Goal: Task Accomplishment & Management: Manage account settings

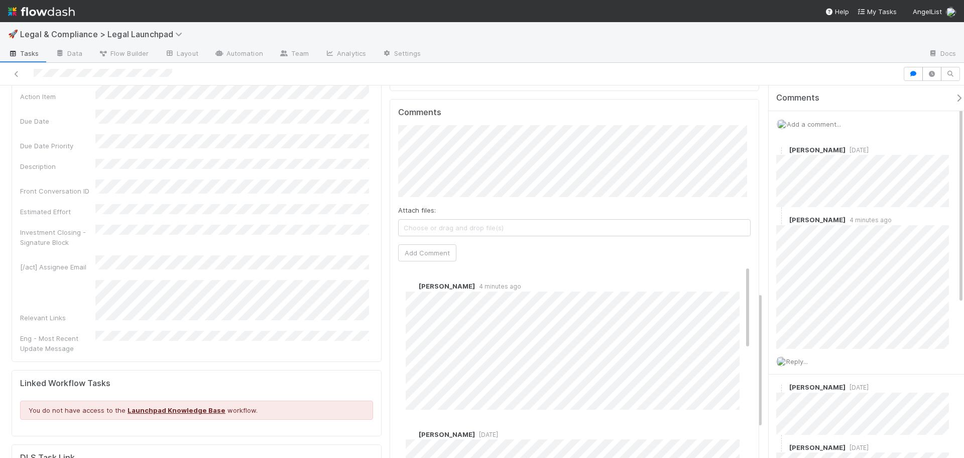
scroll to position [603, 0]
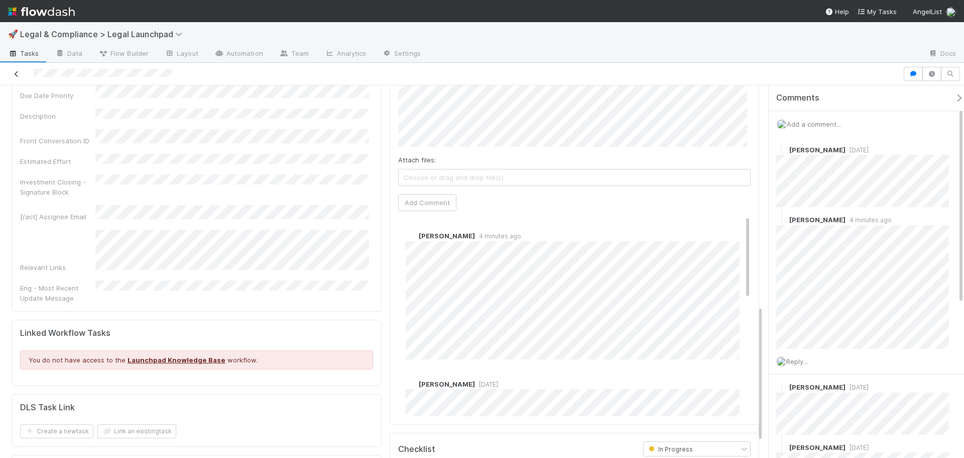
click at [14, 73] on icon at bounding box center [17, 74] width 10 height 7
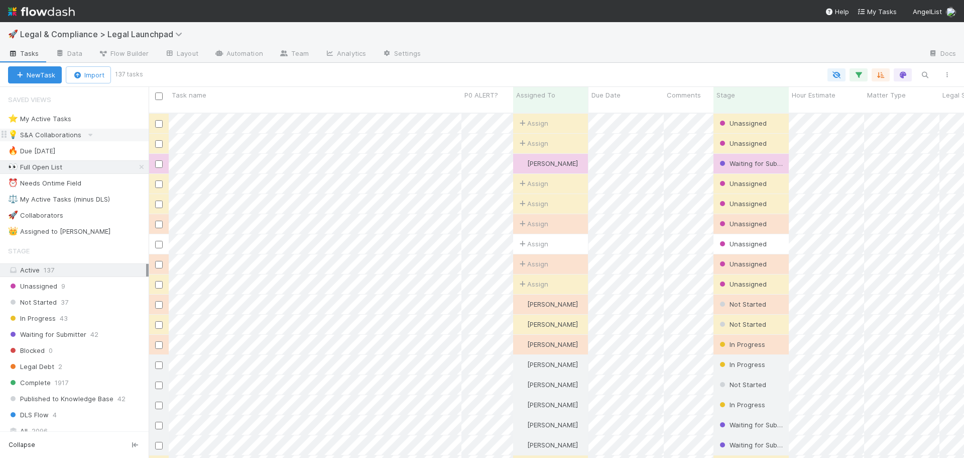
scroll to position [346, 808]
click at [97, 197] on div "⚖️ My Active Tasks (minus DLS)" at bounding box center [59, 199] width 102 height 13
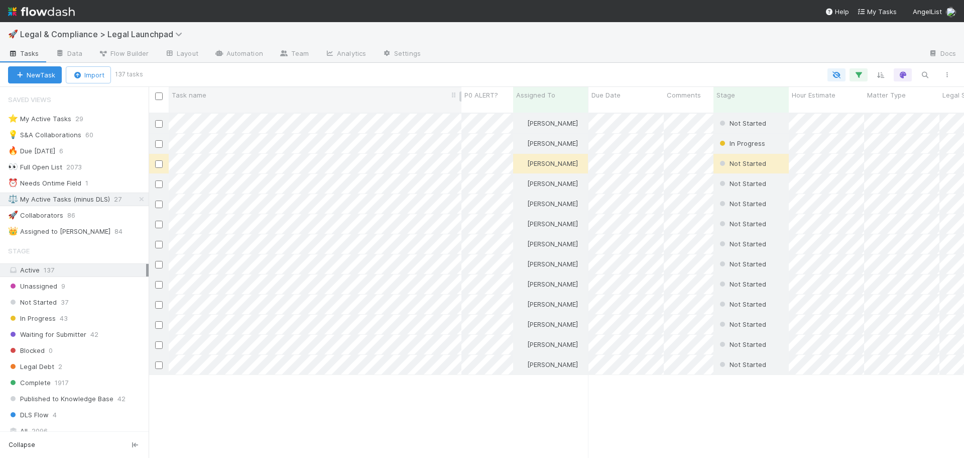
scroll to position [346, 808]
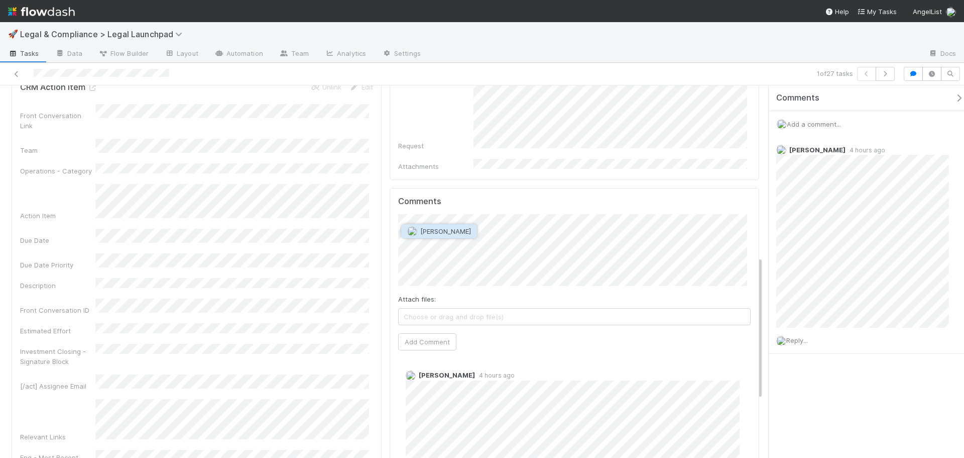
click at [457, 238] on button "[PERSON_NAME]" at bounding box center [439, 231] width 76 height 14
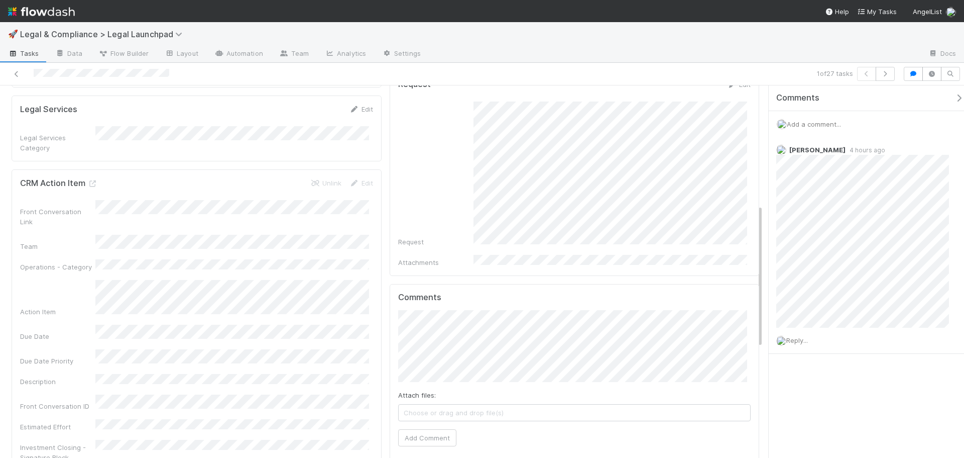
scroll to position [452, 0]
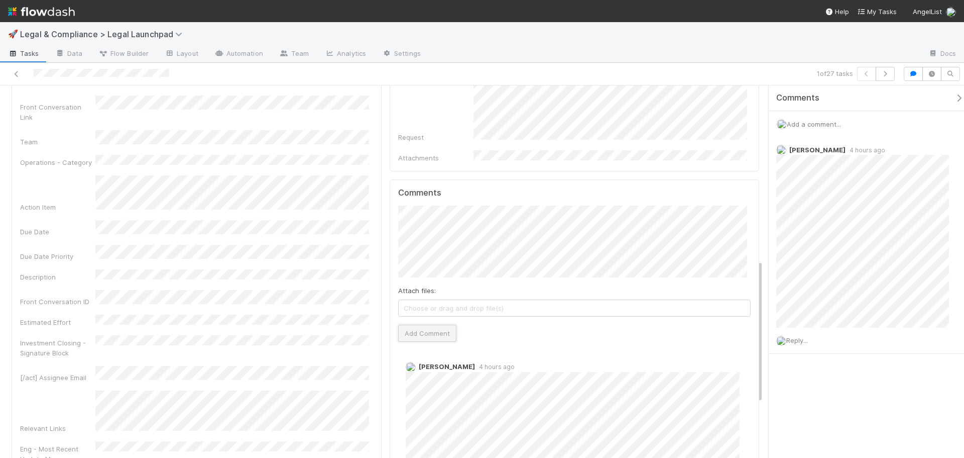
click at [433, 325] on button "Add Comment" at bounding box center [427, 333] width 58 height 17
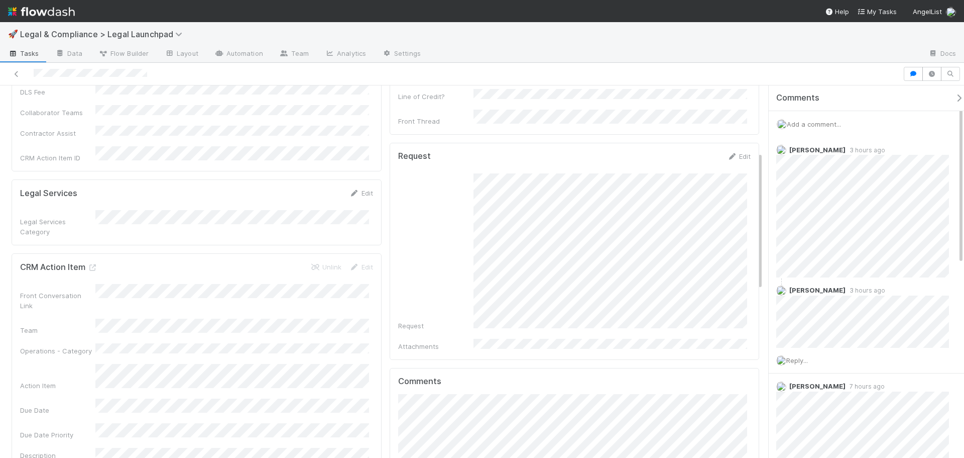
scroll to position [178, 0]
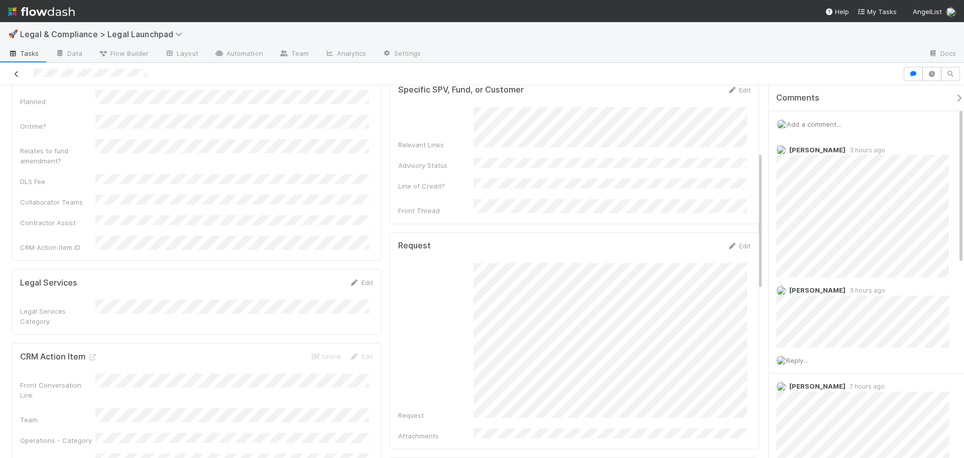
click at [14, 74] on icon at bounding box center [17, 74] width 10 height 7
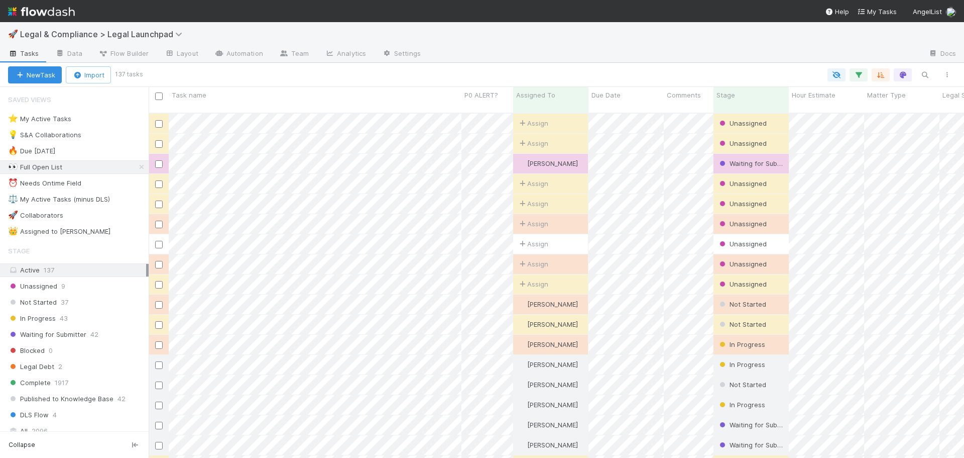
scroll to position [346, 808]
click at [104, 198] on div "⚖️ My Active Tasks (minus DLS)" at bounding box center [59, 199] width 102 height 13
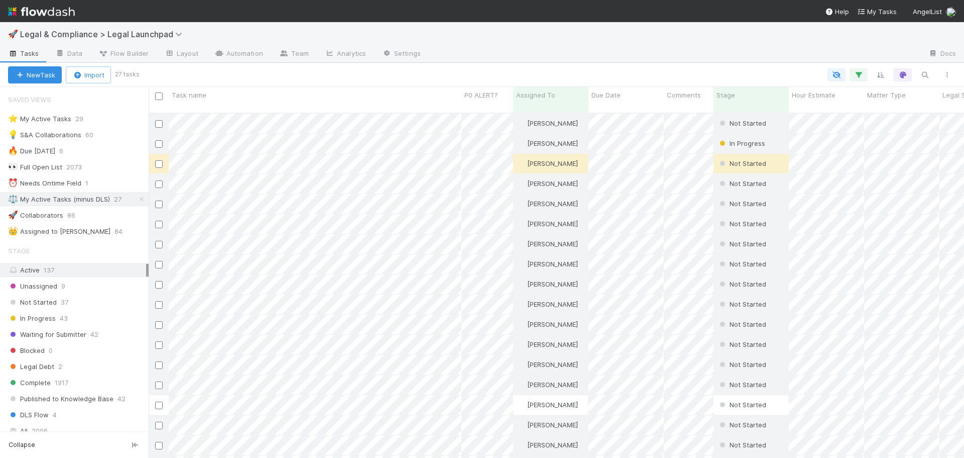
scroll to position [346, 808]
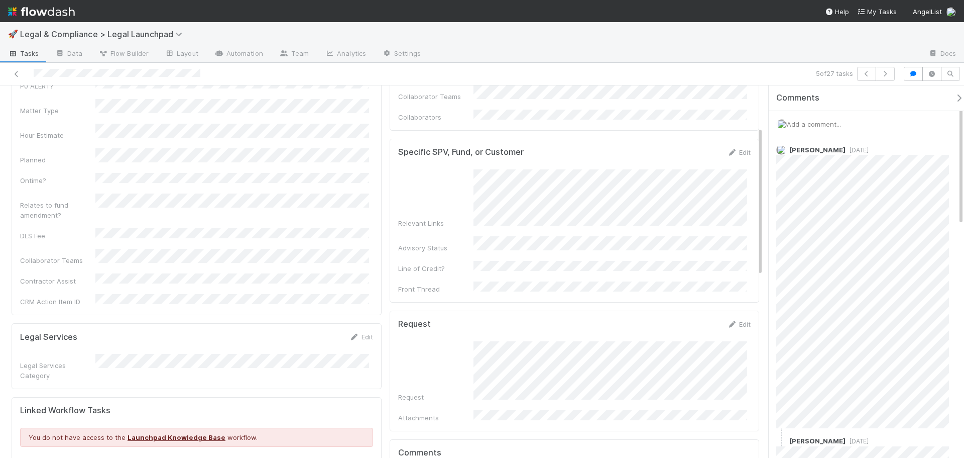
scroll to position [102, 0]
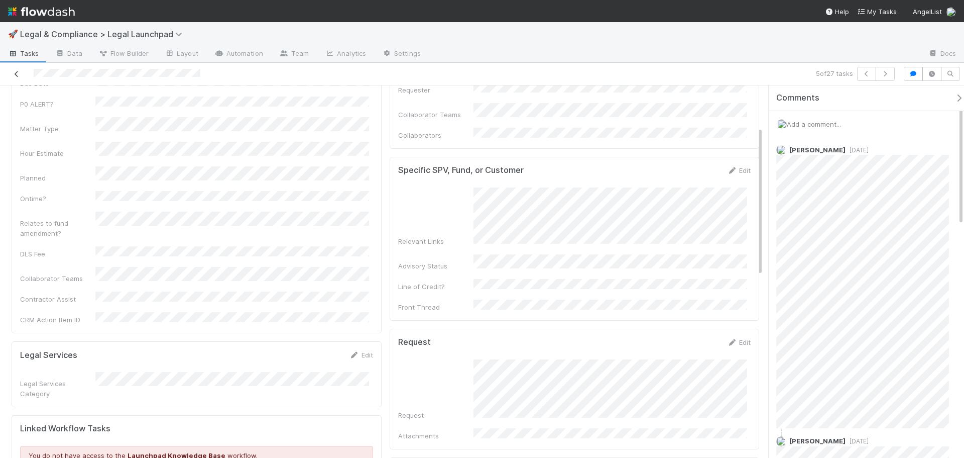
click at [15, 76] on icon at bounding box center [17, 74] width 10 height 7
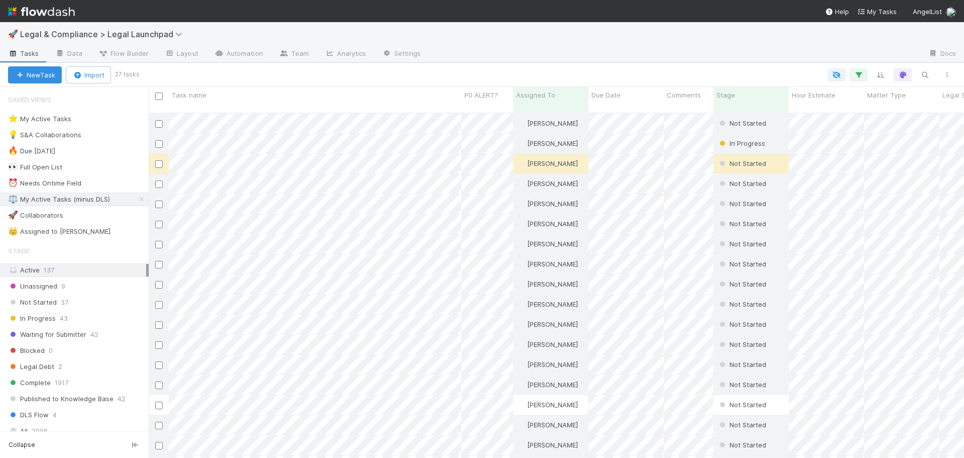
scroll to position [346, 808]
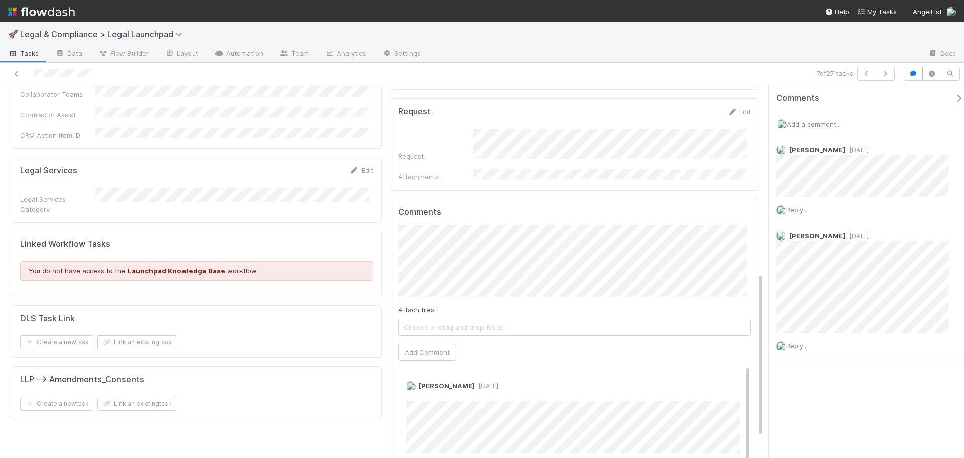
scroll to position [271, 0]
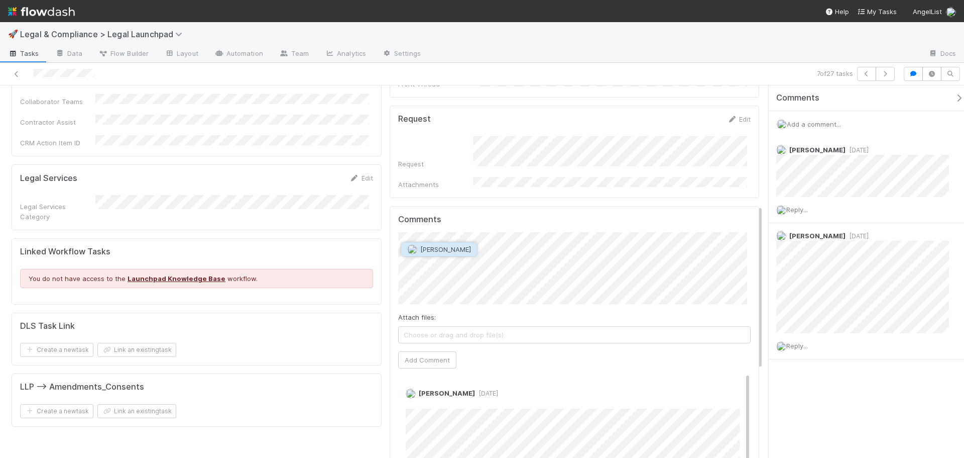
click at [469, 249] on span "Jemma Cunningham" at bounding box center [445, 249] width 51 height 8
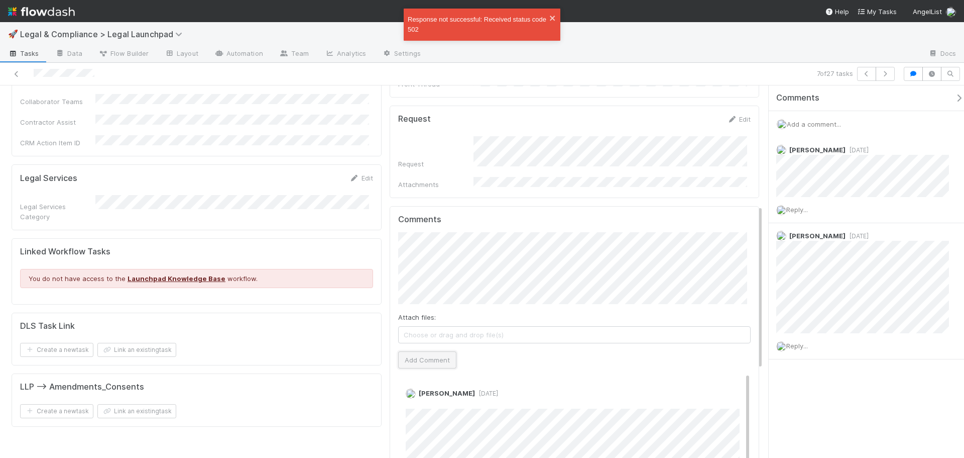
click at [431, 351] on button "Add Comment" at bounding box center [427, 359] width 58 height 17
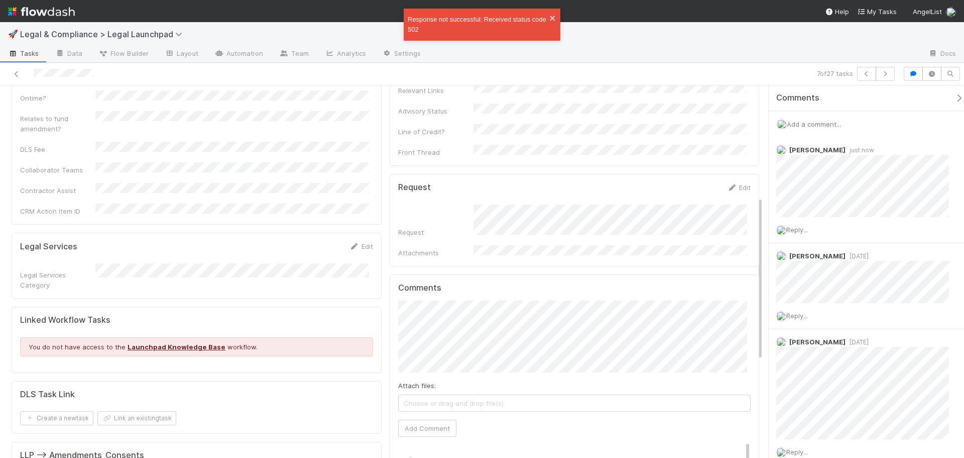
scroll to position [251, 0]
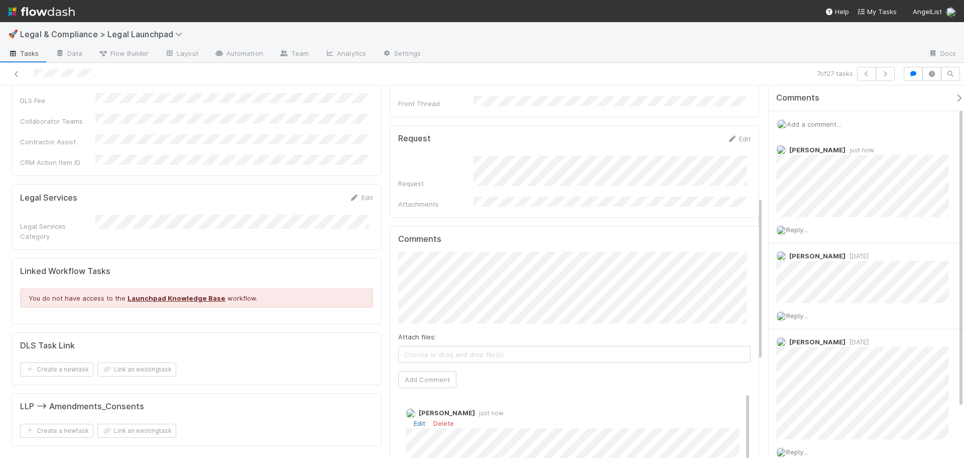
click at [419, 419] on link "Edit" at bounding box center [420, 423] width 12 height 8
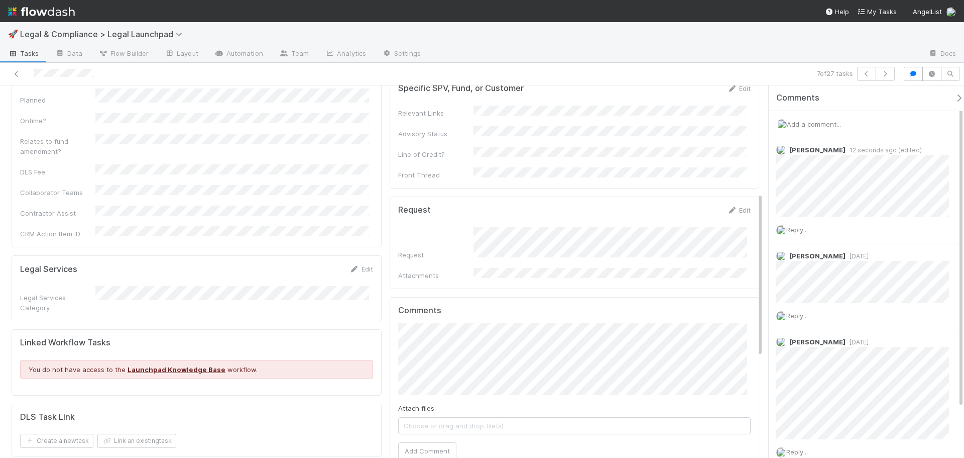
scroll to position [0, 0]
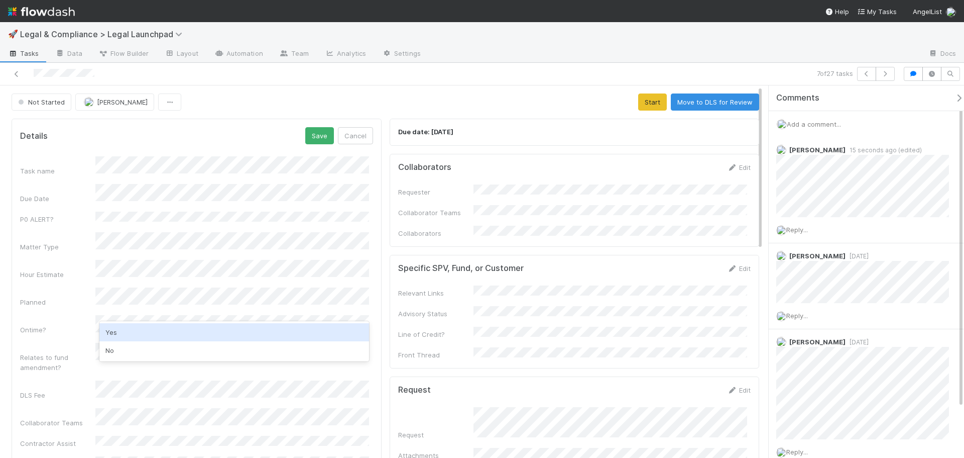
click at [127, 329] on div "Yes" at bounding box center [234, 332] width 270 height 18
click at [68, 325] on div "Ontime?" at bounding box center [57, 330] width 75 height 10
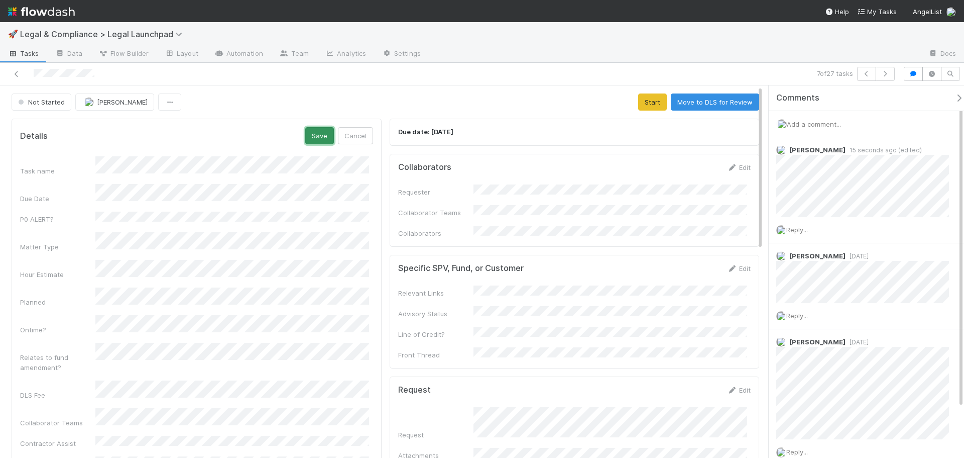
click at [310, 136] on button "Save" at bounding box center [319, 135] width 29 height 17
click at [644, 104] on button "Start" at bounding box center [652, 101] width 29 height 17
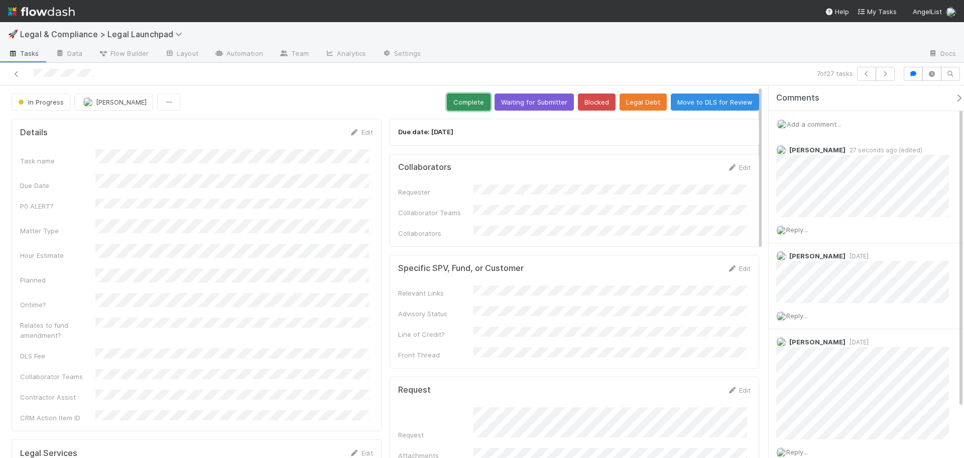
click at [465, 98] on button "Complete" at bounding box center [469, 101] width 44 height 17
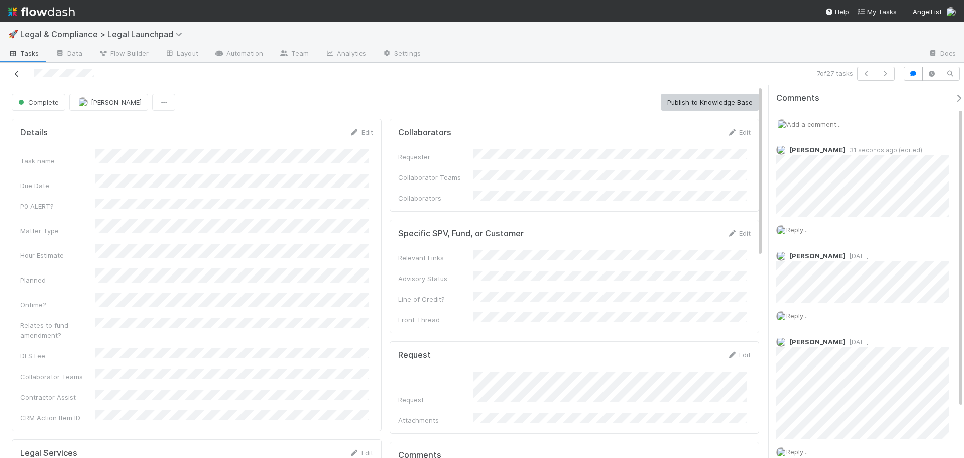
click at [16, 73] on icon at bounding box center [17, 74] width 10 height 7
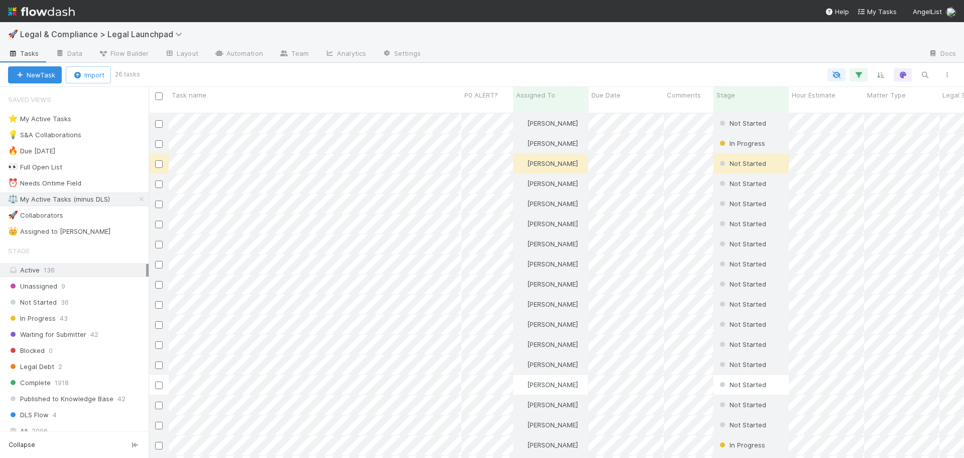
scroll to position [346, 808]
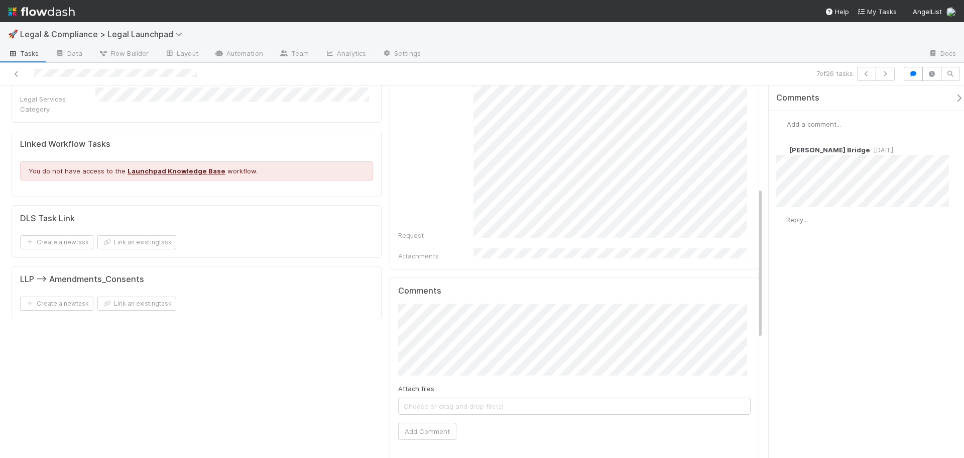
scroll to position [251, 0]
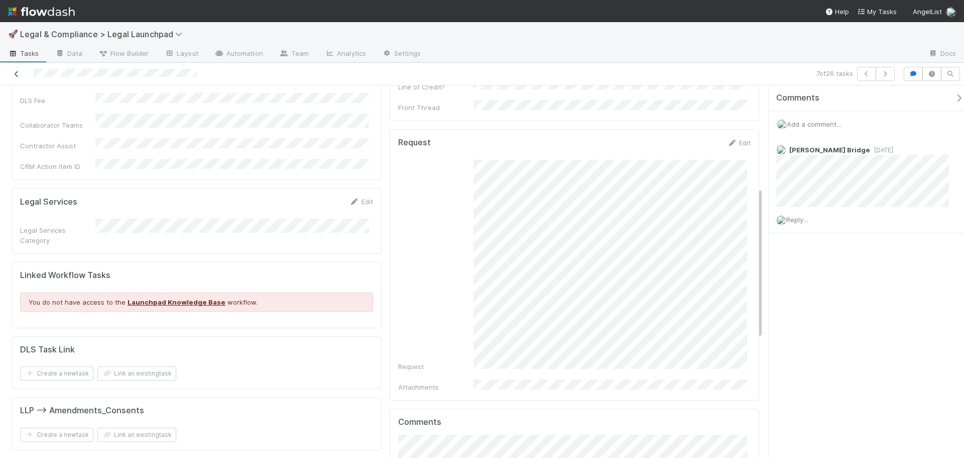
click at [14, 73] on icon at bounding box center [17, 74] width 10 height 7
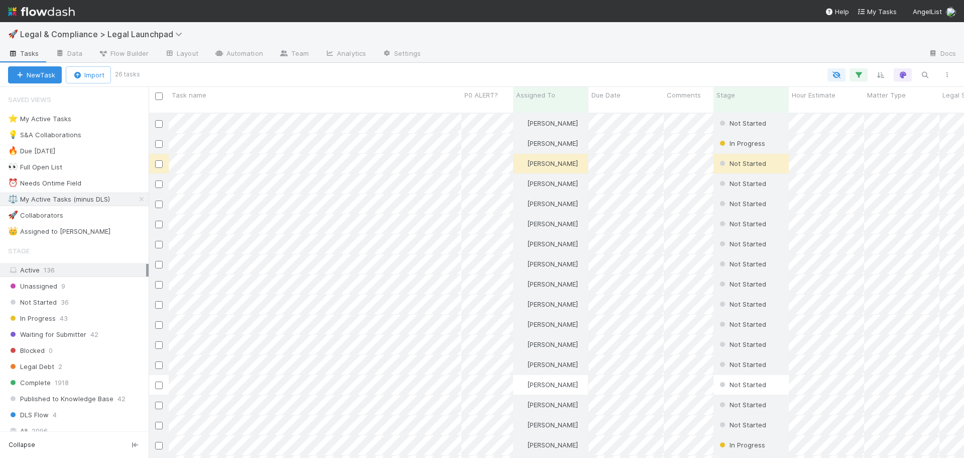
scroll to position [346, 808]
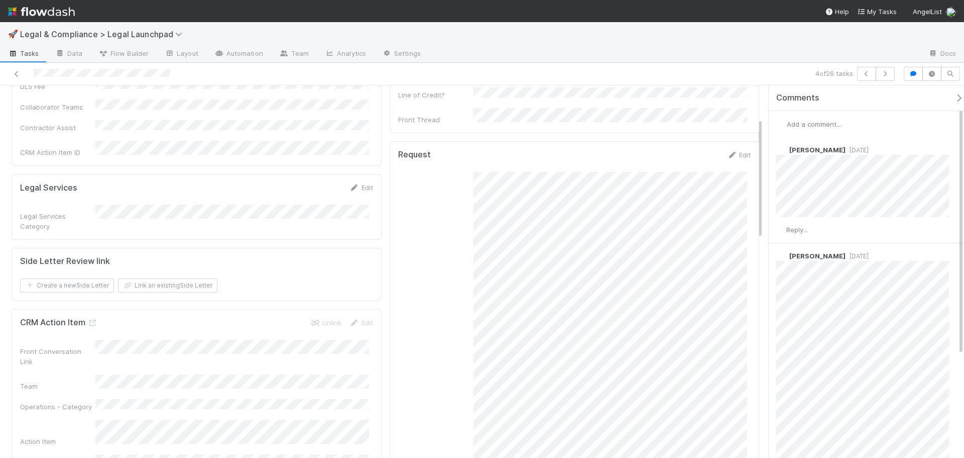
scroll to position [100, 0]
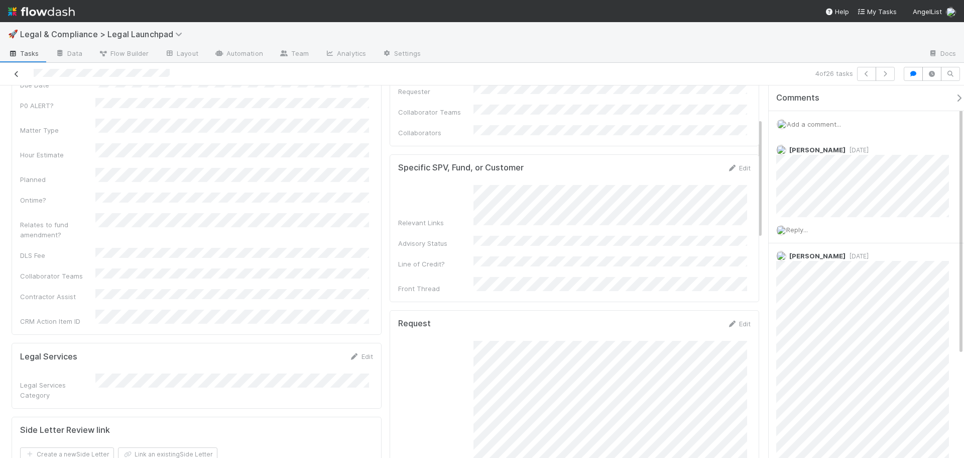
click at [17, 71] on icon at bounding box center [17, 74] width 10 height 7
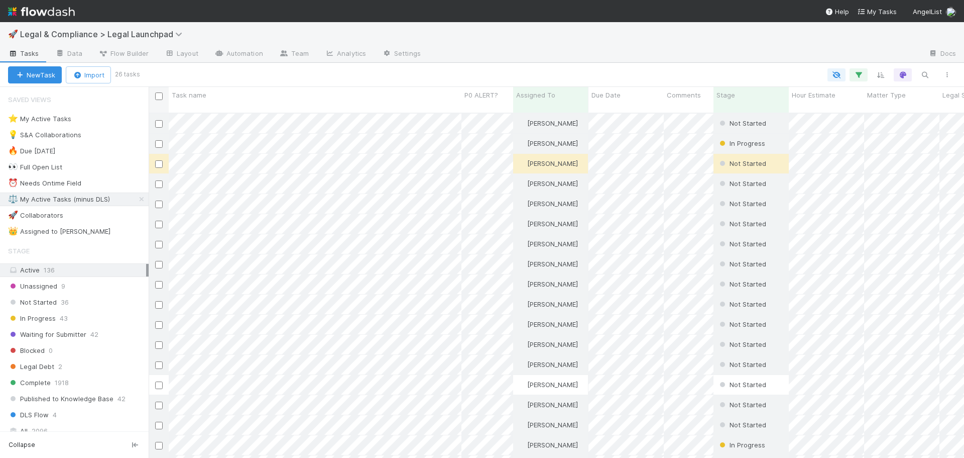
scroll to position [346, 808]
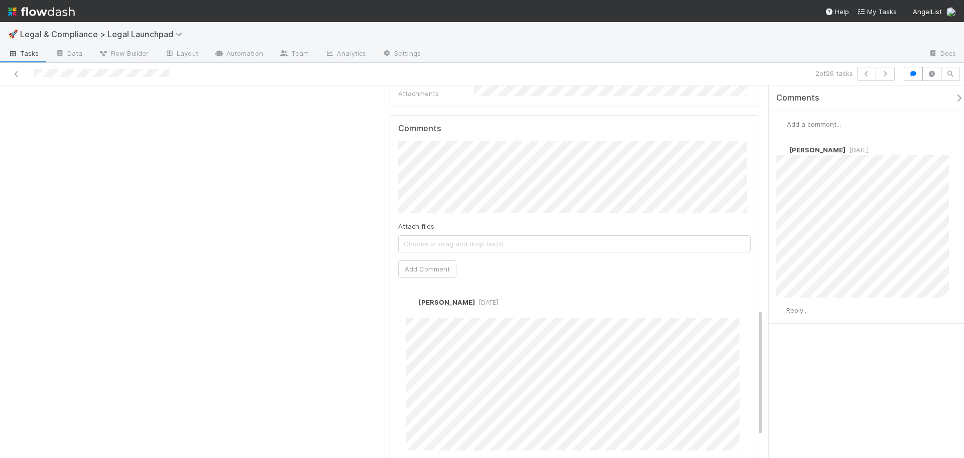
scroll to position [653, 0]
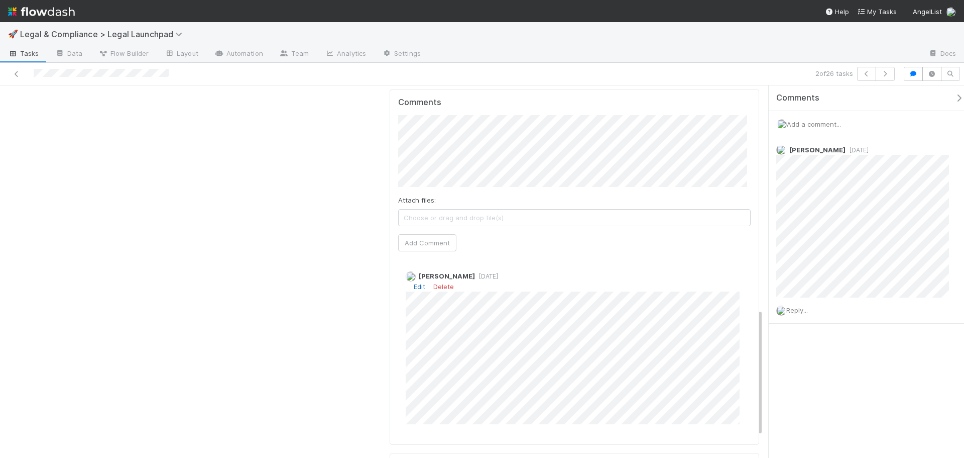
click at [418, 282] on link "Edit" at bounding box center [420, 286] width 12 height 8
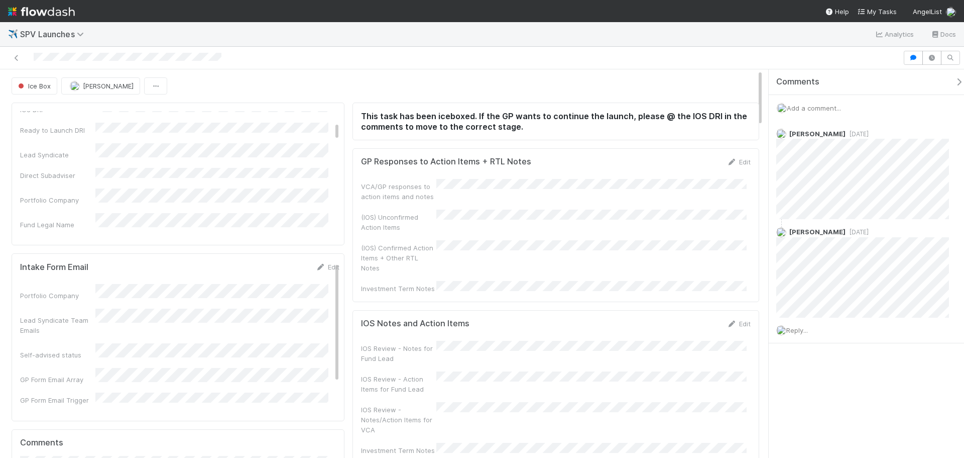
scroll to position [119, 0]
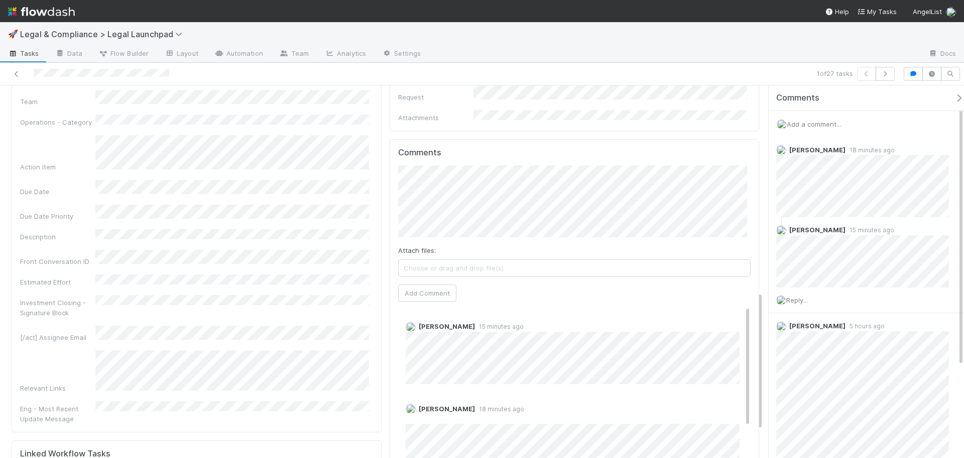
scroll to position [553, 0]
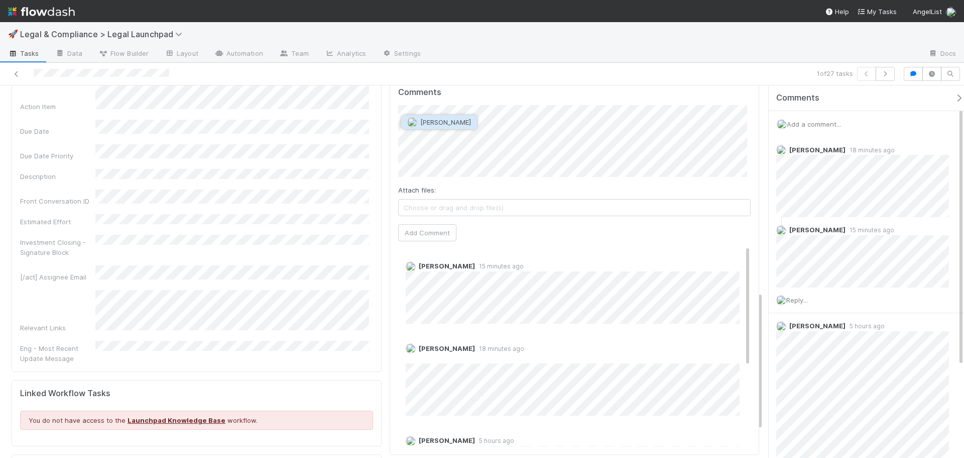
click at [454, 129] on div "[PERSON_NAME]" at bounding box center [439, 122] width 77 height 15
click at [452, 123] on span "[PERSON_NAME]" at bounding box center [445, 122] width 51 height 8
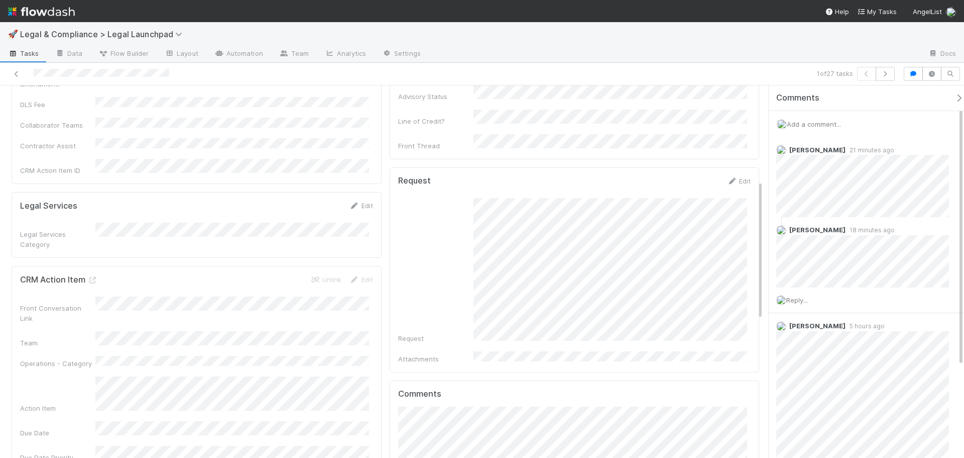
scroll to position [452, 0]
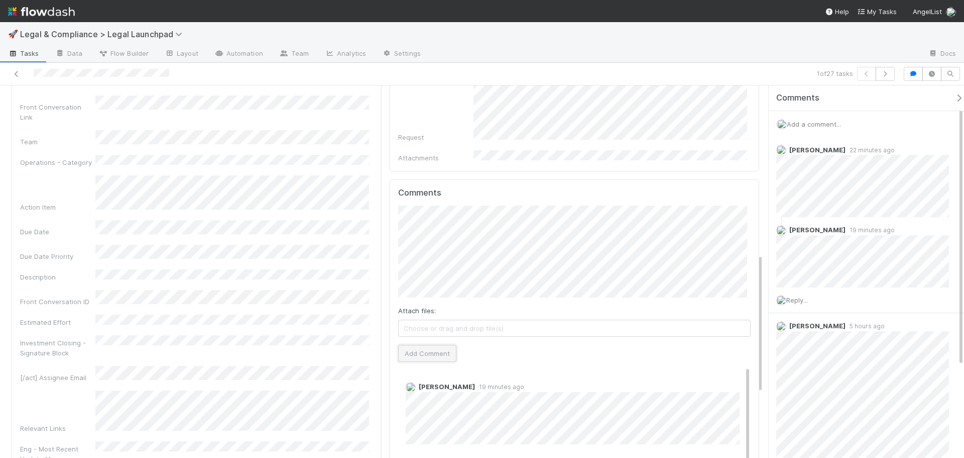
click at [424, 345] on button "Add Comment" at bounding box center [427, 353] width 58 height 17
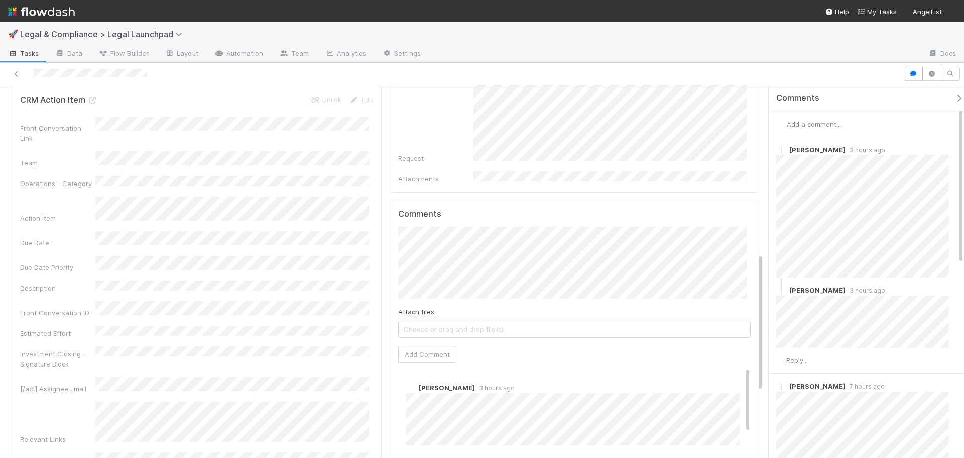
scroll to position [452, 0]
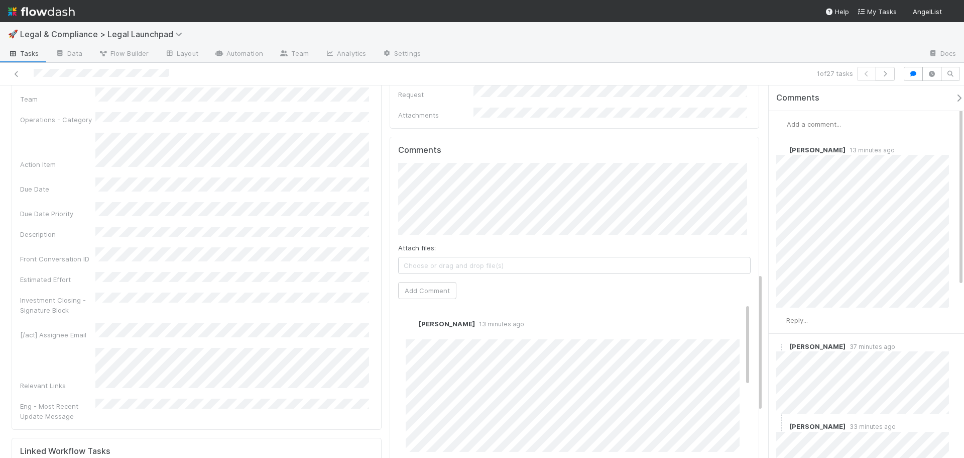
scroll to position [502, 0]
